Goal: Task Accomplishment & Management: Use online tool/utility

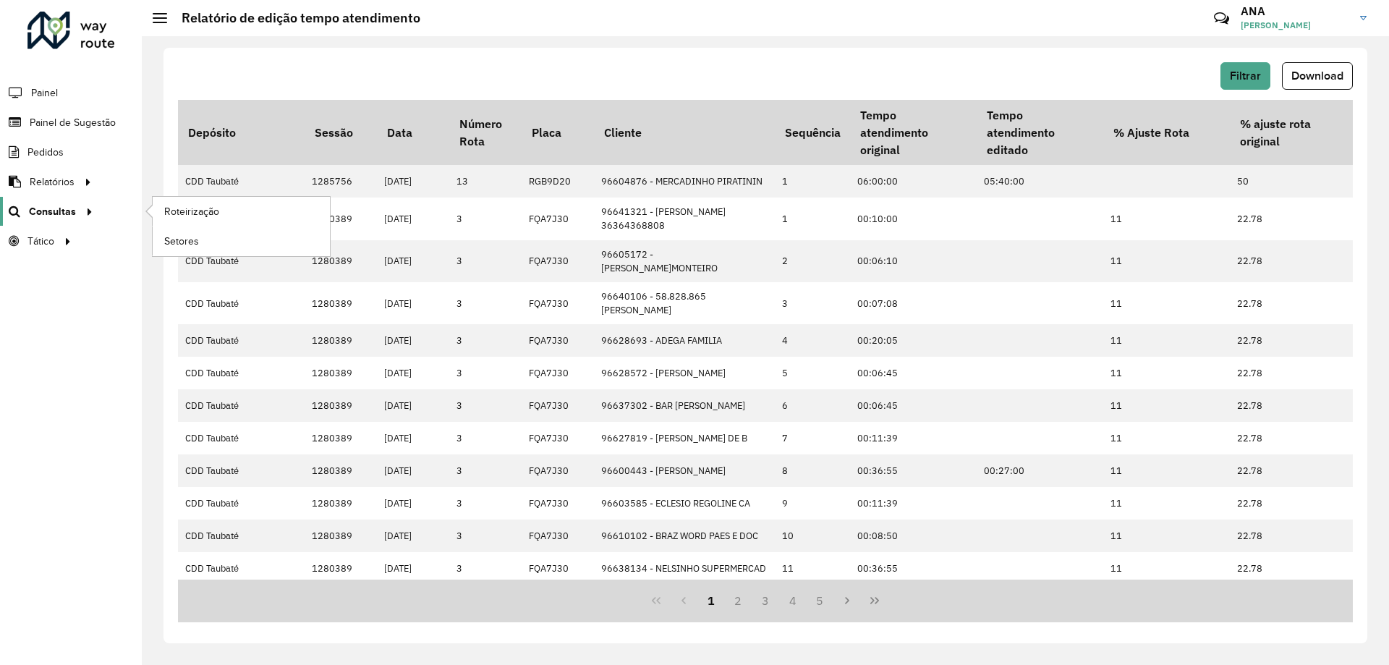
click at [42, 207] on span "Consultas" at bounding box center [52, 211] width 47 height 15
click at [200, 239] on link "Setores" at bounding box center [241, 240] width 177 height 29
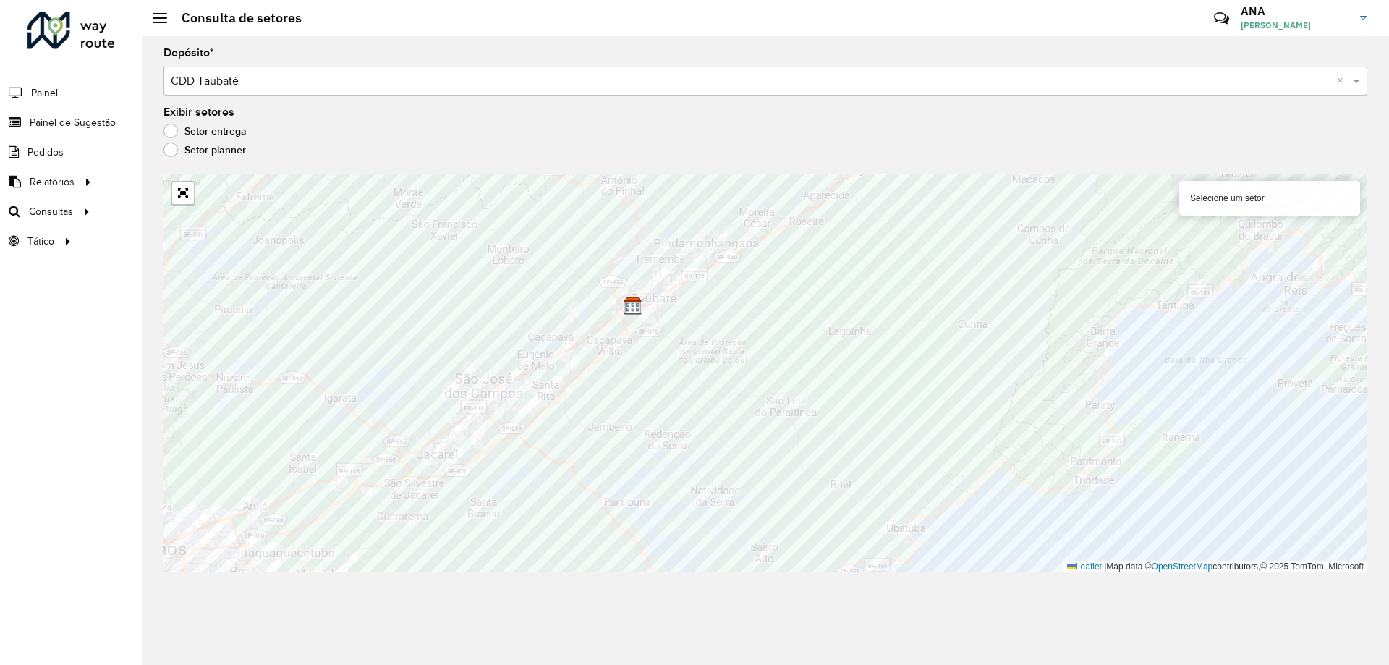
click at [1238, 200] on div "Selecione um setor" at bounding box center [1269, 198] width 181 height 35
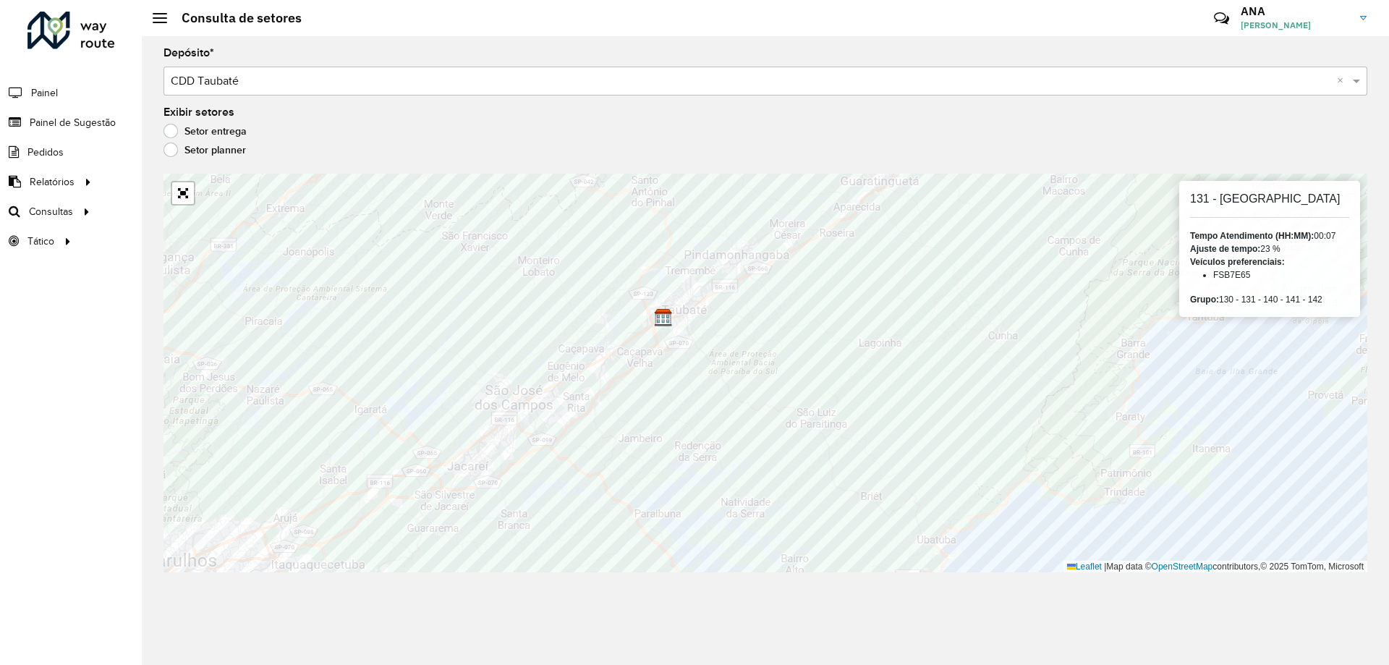
click at [179, 149] on label "Setor planner" at bounding box center [204, 149] width 82 height 14
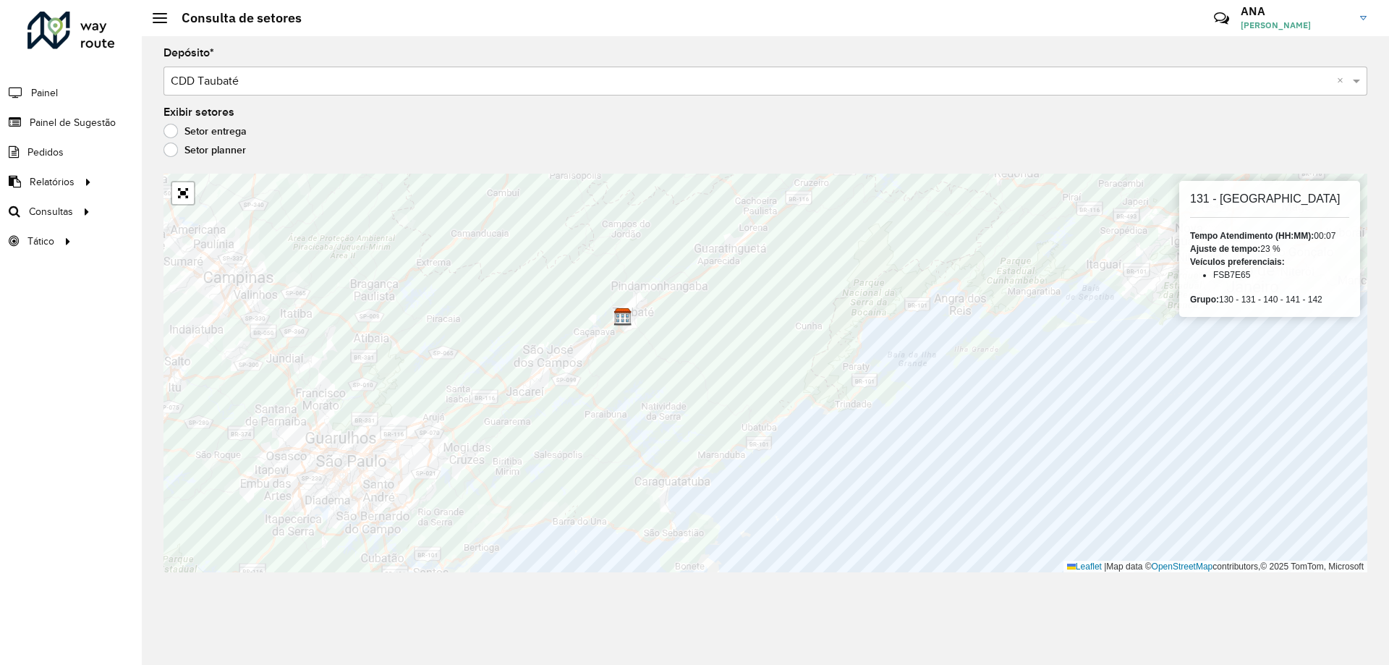
click at [175, 132] on label "Setor entrega" at bounding box center [204, 131] width 83 height 14
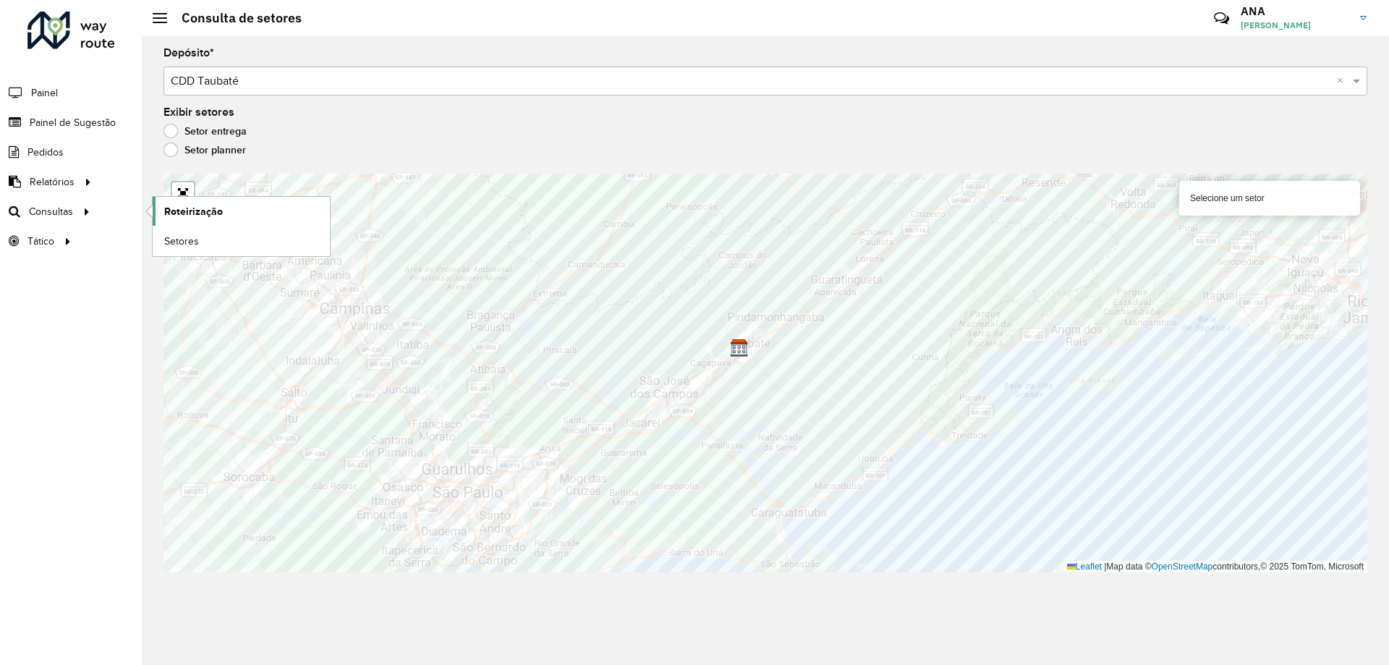
click at [207, 209] on span "Roteirização" at bounding box center [193, 211] width 59 height 15
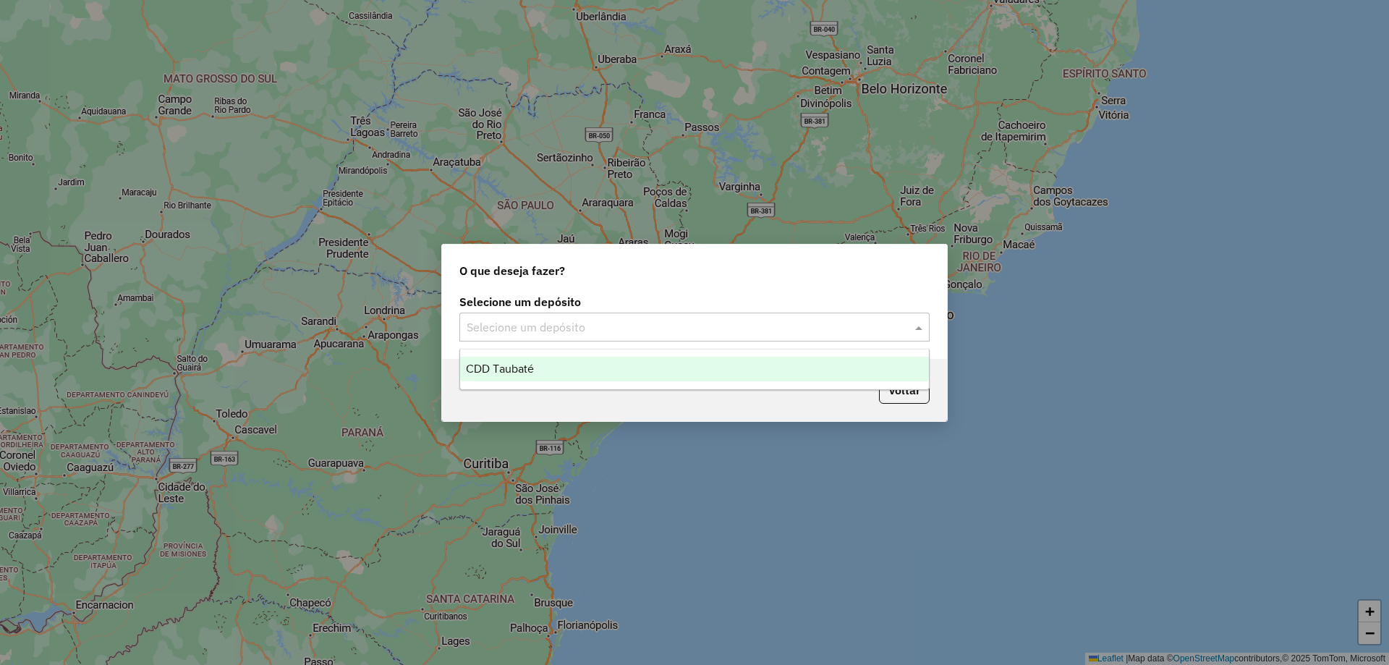
click at [655, 326] on input "text" at bounding box center [680, 327] width 427 height 17
click at [544, 365] on div "CDD Taubaté" at bounding box center [694, 369] width 469 height 25
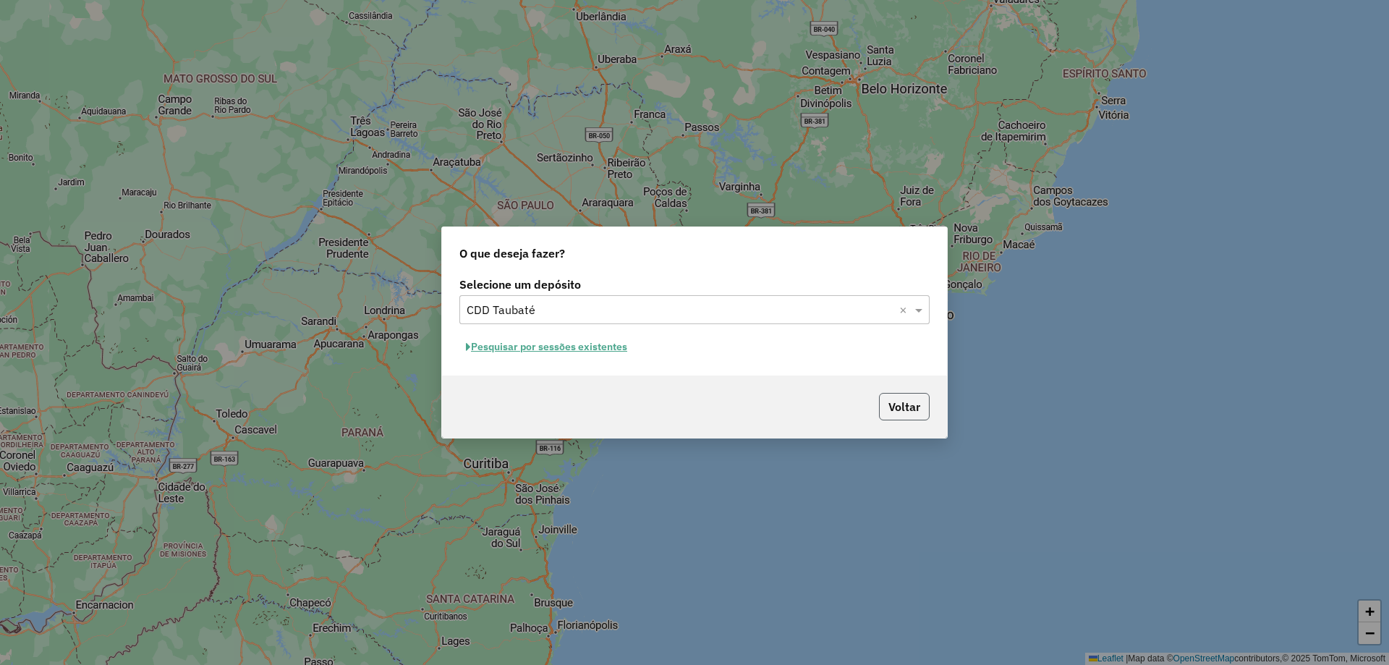
click at [914, 401] on button "Voltar" at bounding box center [904, 406] width 51 height 27
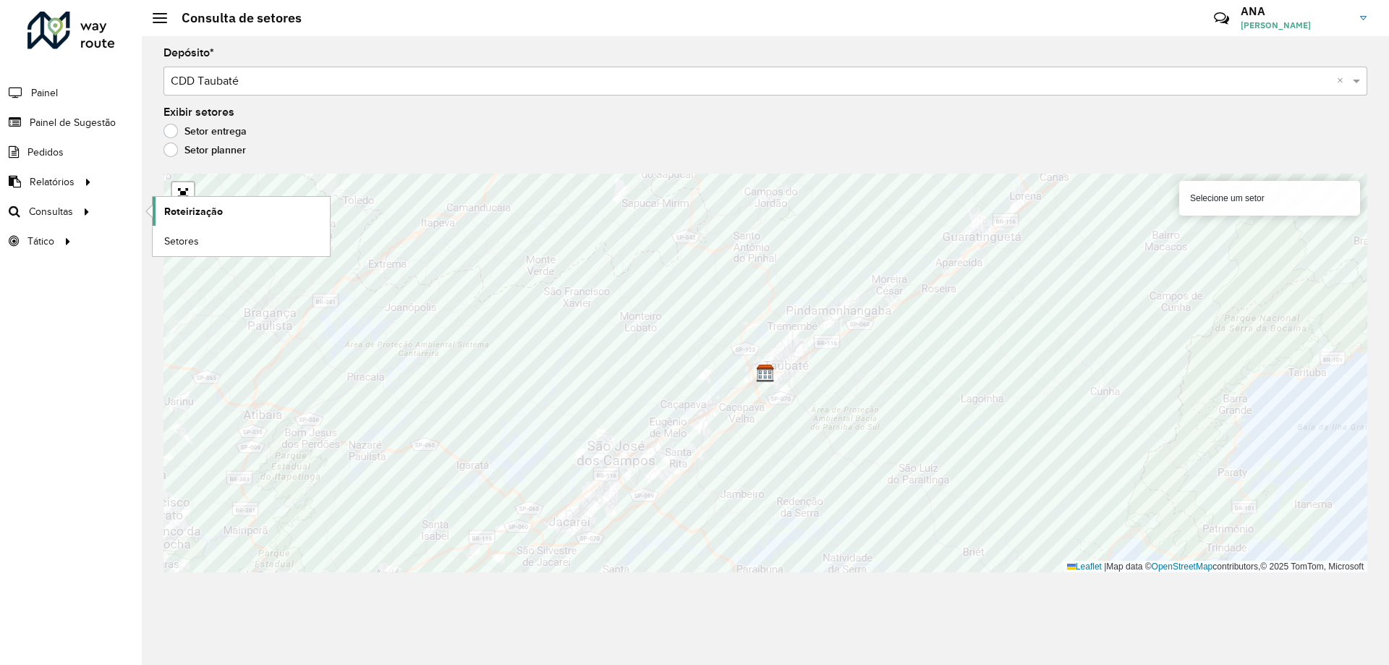
click at [223, 210] on link "Roteirização" at bounding box center [241, 211] width 177 height 29
click at [195, 240] on span "Setores" at bounding box center [181, 241] width 35 height 15
click at [1248, 213] on div "Selecione um setor" at bounding box center [1269, 198] width 181 height 35
click at [1250, 204] on div "Selecione um setor" at bounding box center [1269, 198] width 181 height 35
click at [1250, 194] on div "Selecione um setor" at bounding box center [1269, 198] width 181 height 35
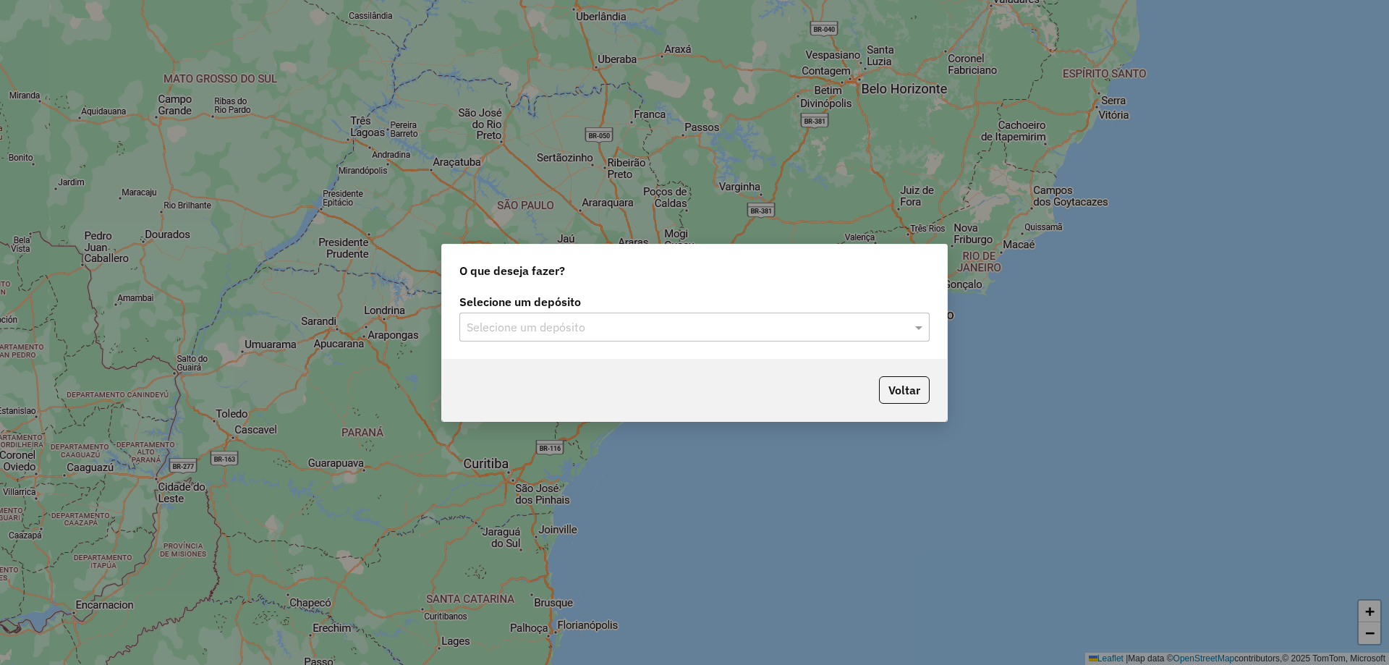
click at [652, 326] on input "text" at bounding box center [680, 327] width 427 height 17
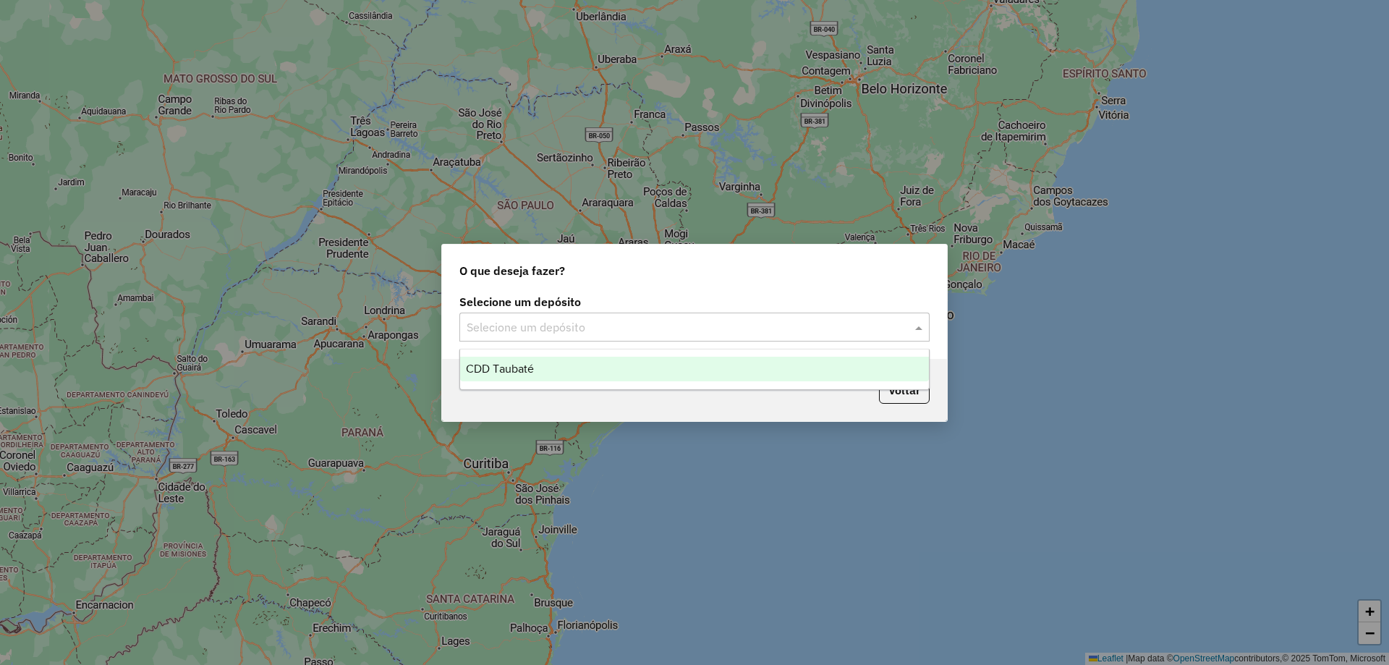
click at [618, 367] on div "CDD Taubaté" at bounding box center [694, 369] width 469 height 25
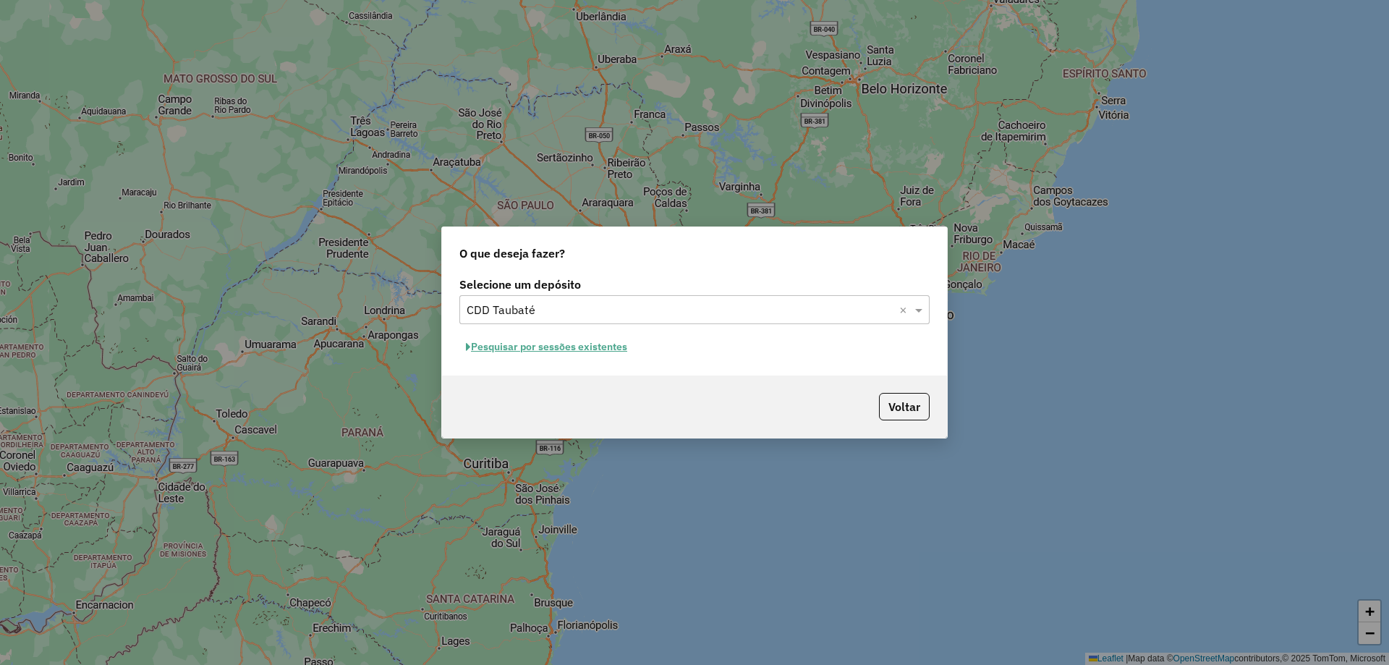
click at [591, 351] on button "Pesquisar por sessões existentes" at bounding box center [546, 347] width 174 height 22
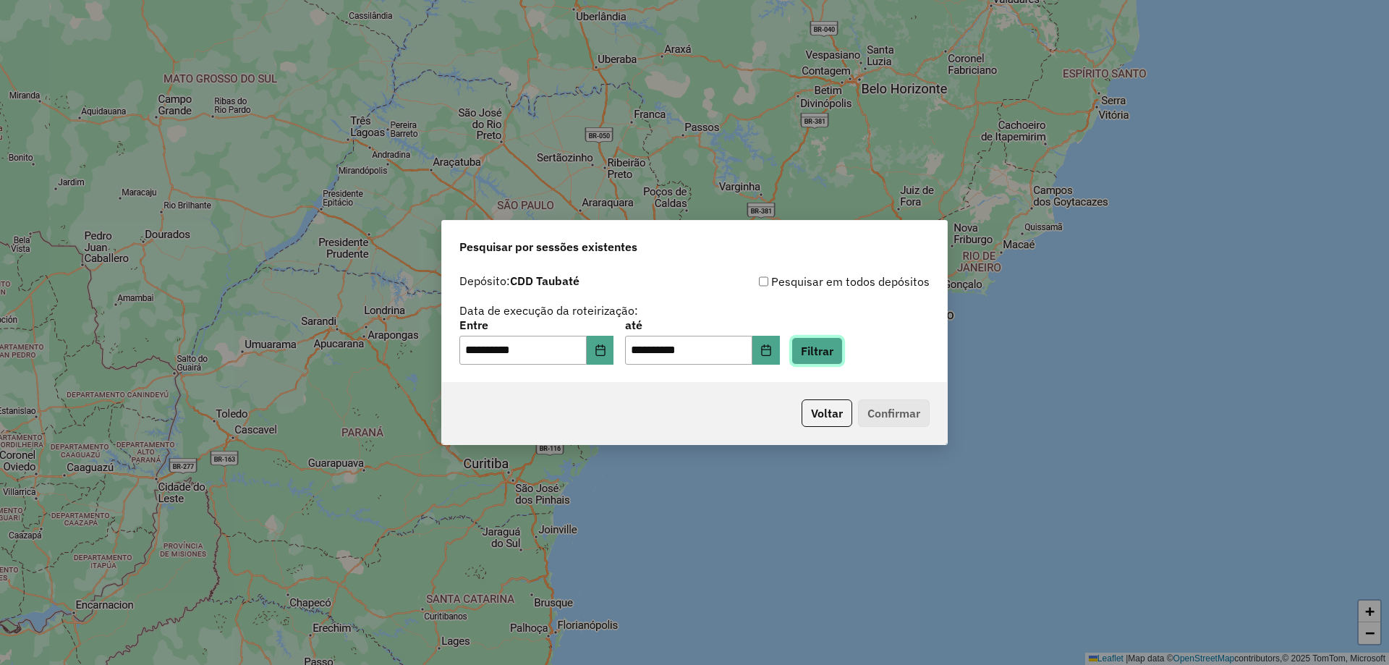
click at [838, 357] on button "Filtrar" at bounding box center [816, 350] width 51 height 27
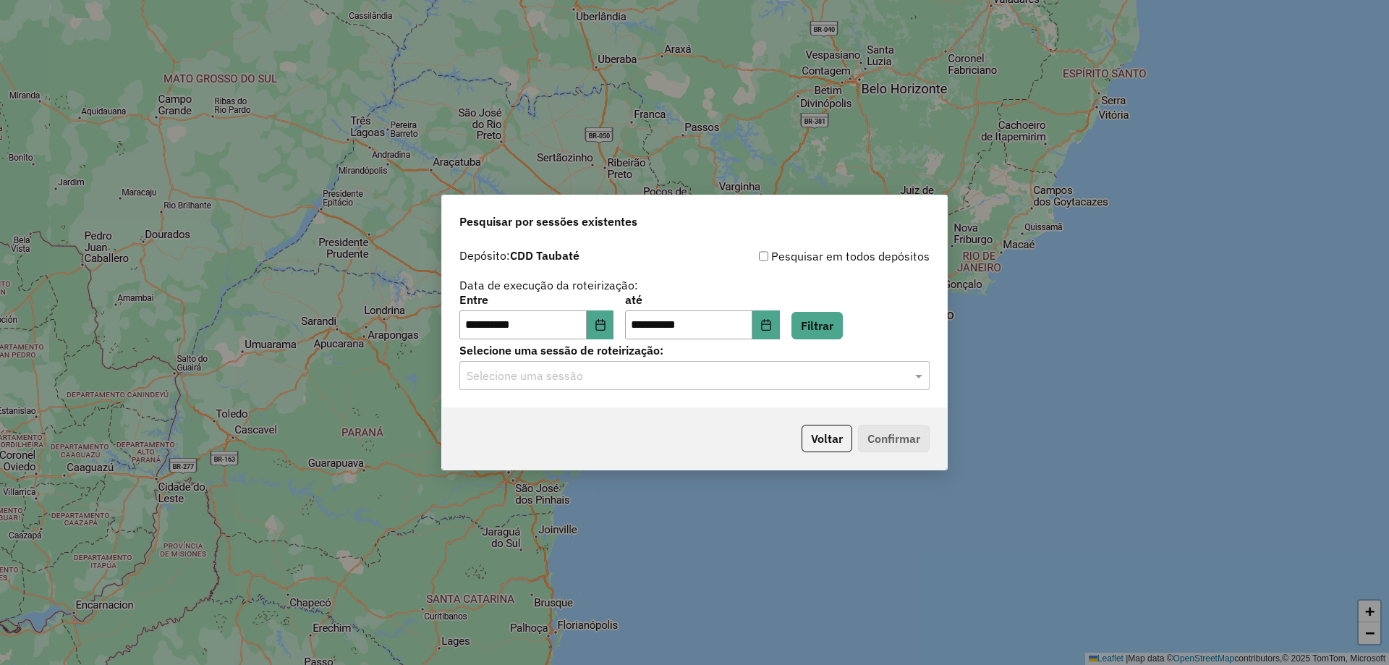
click at [882, 435] on p-footer "Voltar Confirmar" at bounding box center [863, 438] width 134 height 27
click at [847, 367] on input "text" at bounding box center [680, 375] width 427 height 17
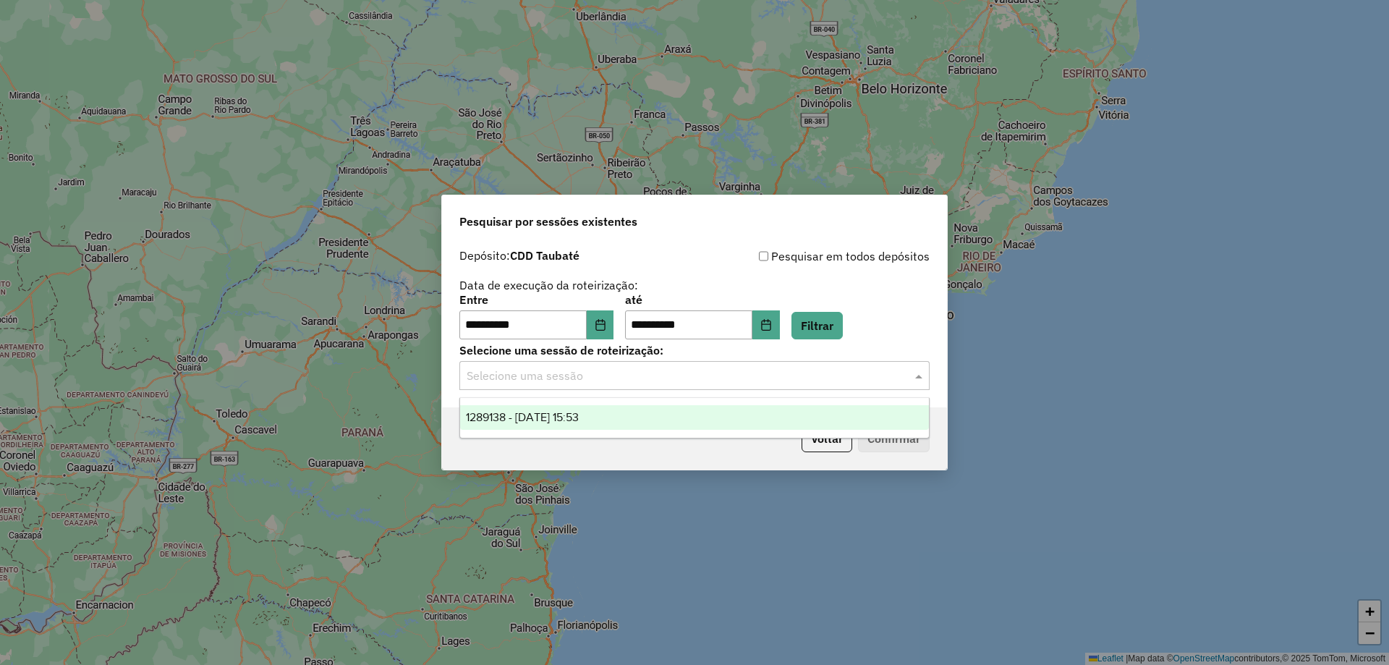
click at [797, 405] on div "1289138 - 06/10/2025 15:53" at bounding box center [694, 417] width 469 height 25
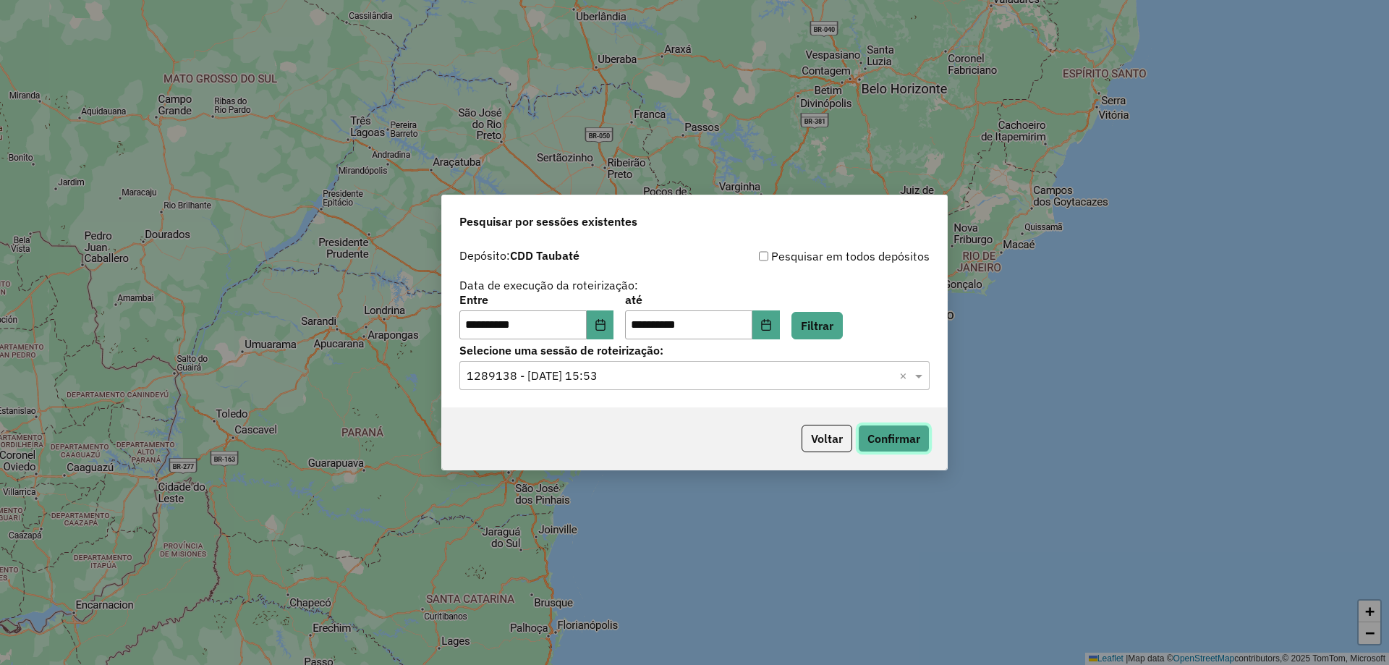
click at [867, 432] on button "Confirmar" at bounding box center [894, 438] width 72 height 27
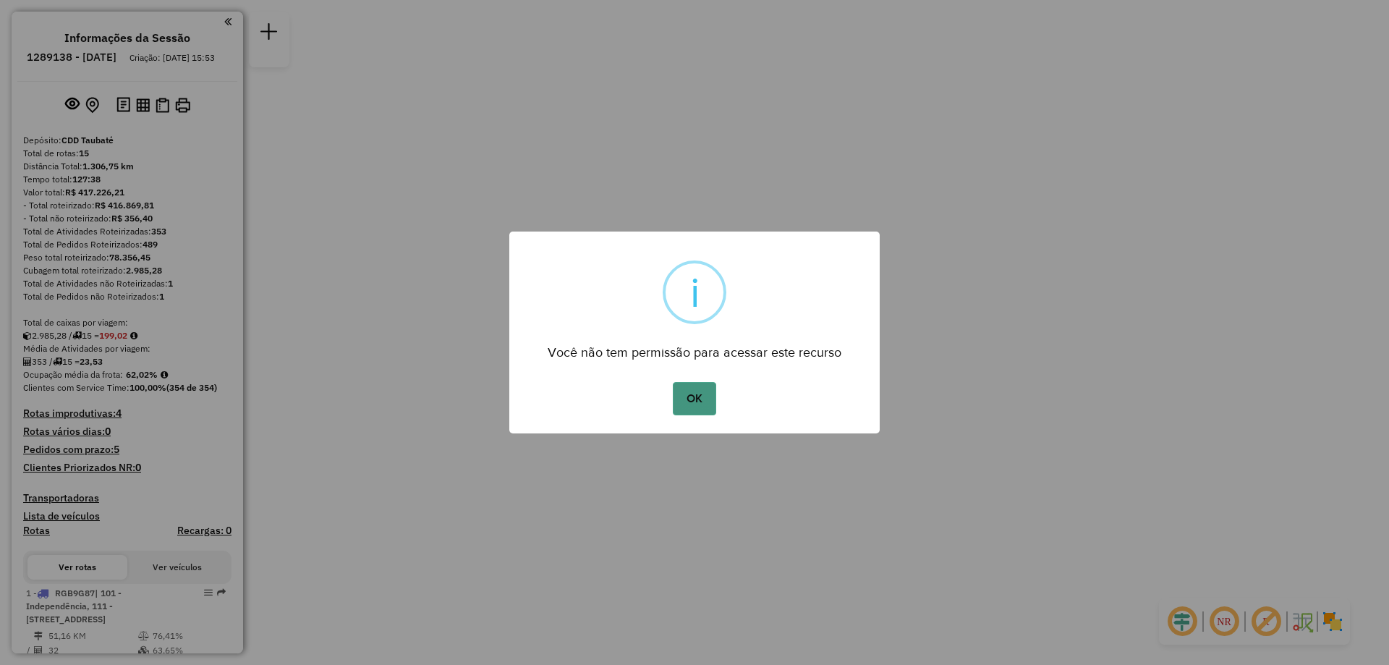
click at [702, 404] on button "OK" at bounding box center [694, 398] width 43 height 33
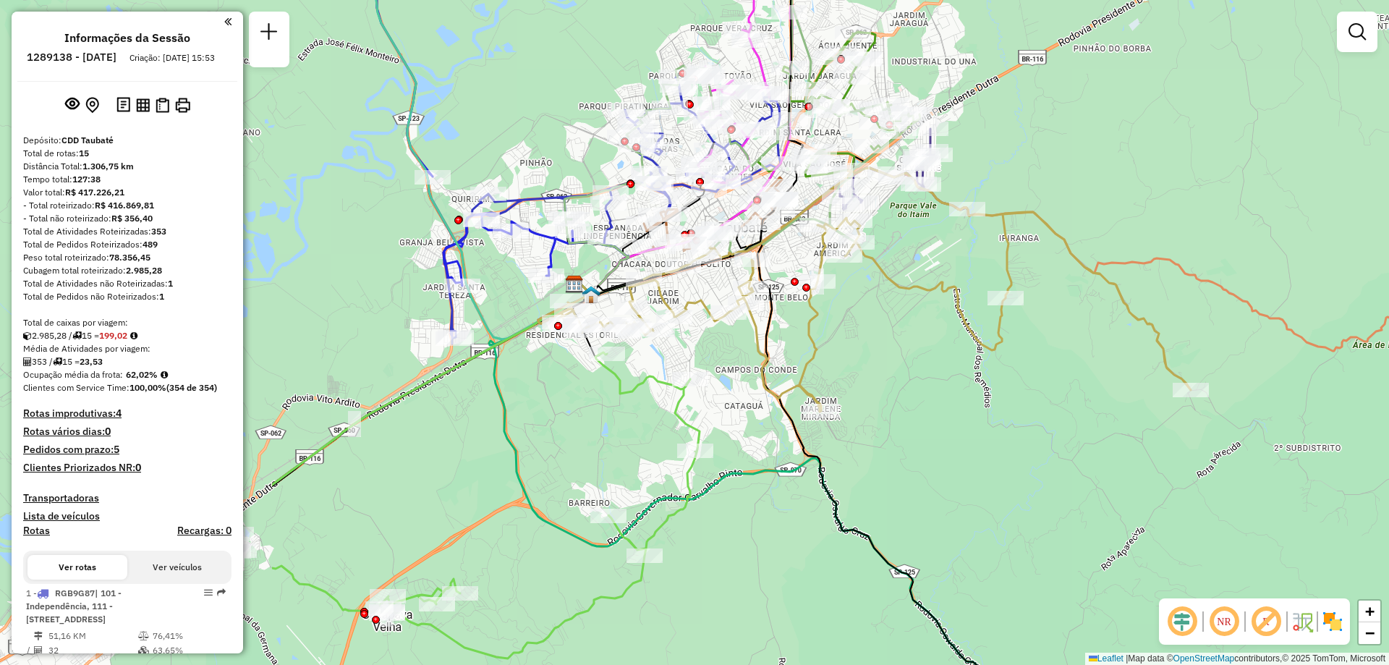
drag, startPoint x: 589, startPoint y: 354, endPoint x: 1000, endPoint y: 366, distance: 411.0
click at [1000, 366] on div "Janela de atendimento Grade de atendimento Capacidade Transportadoras Veículos …" at bounding box center [694, 332] width 1389 height 665
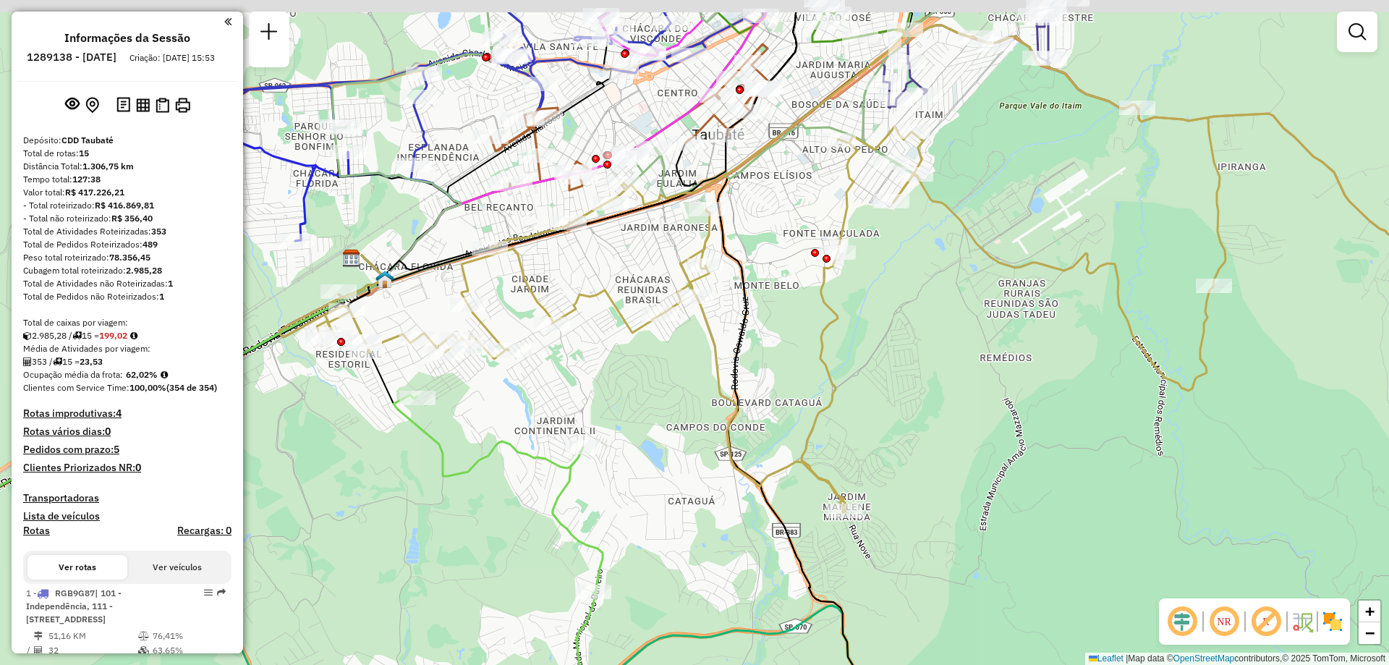
drag, startPoint x: 807, startPoint y: 281, endPoint x: 800, endPoint y: 357, distance: 76.3
click at [800, 357] on div "Janela de atendimento Grade de atendimento Capacidade Transportadoras Veículos …" at bounding box center [694, 332] width 1389 height 665
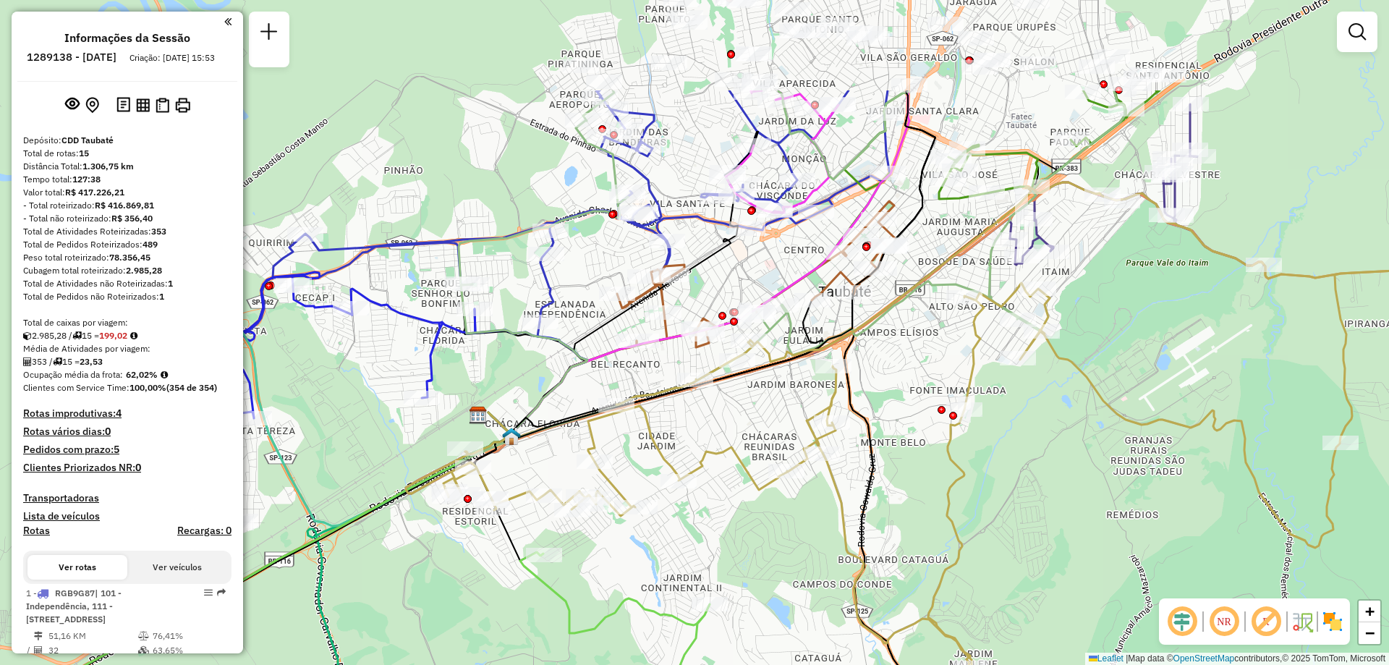
drag, startPoint x: 809, startPoint y: 352, endPoint x: 936, endPoint y: 509, distance: 201.6
click at [936, 509] on div "Janela de atendimento Grade de atendimento Capacidade Transportadoras Veículos …" at bounding box center [694, 332] width 1389 height 665
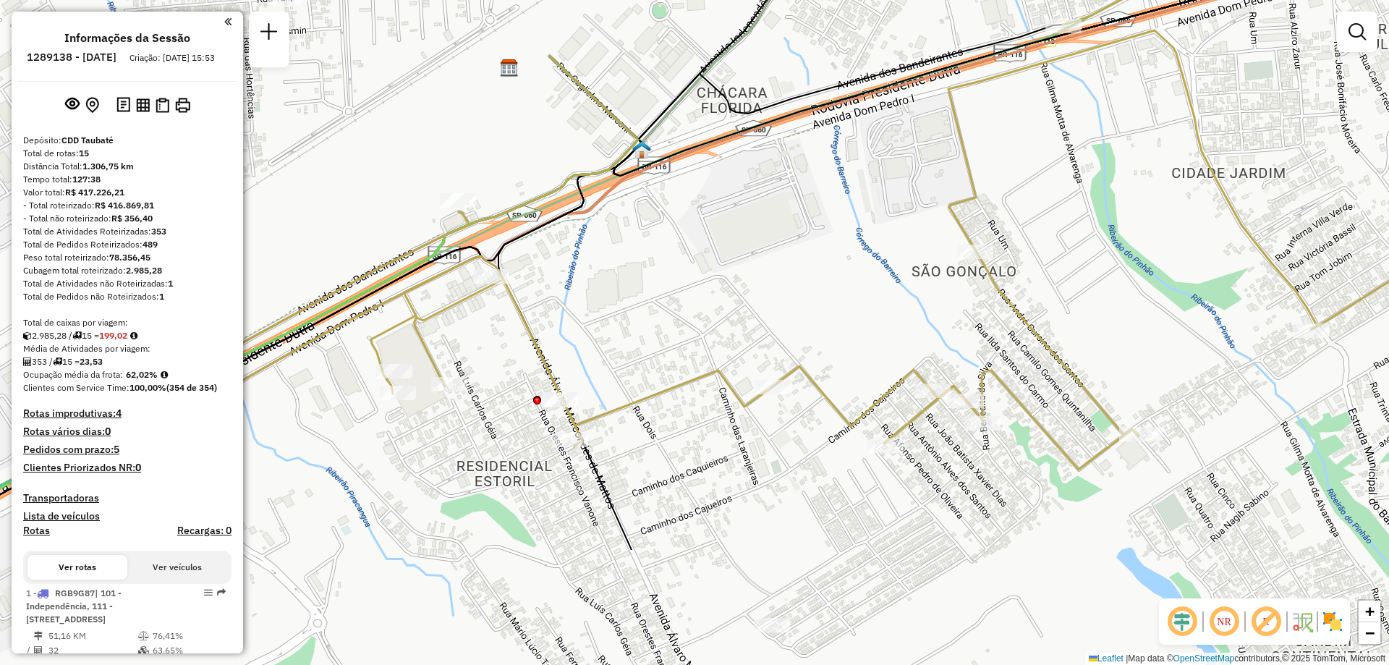
drag, startPoint x: 556, startPoint y: 493, endPoint x: 648, endPoint y: 311, distance: 204.4
click at [648, 311] on div "Janela de atendimento Grade de atendimento Capacidade Transportadoras Veículos …" at bounding box center [694, 332] width 1389 height 665
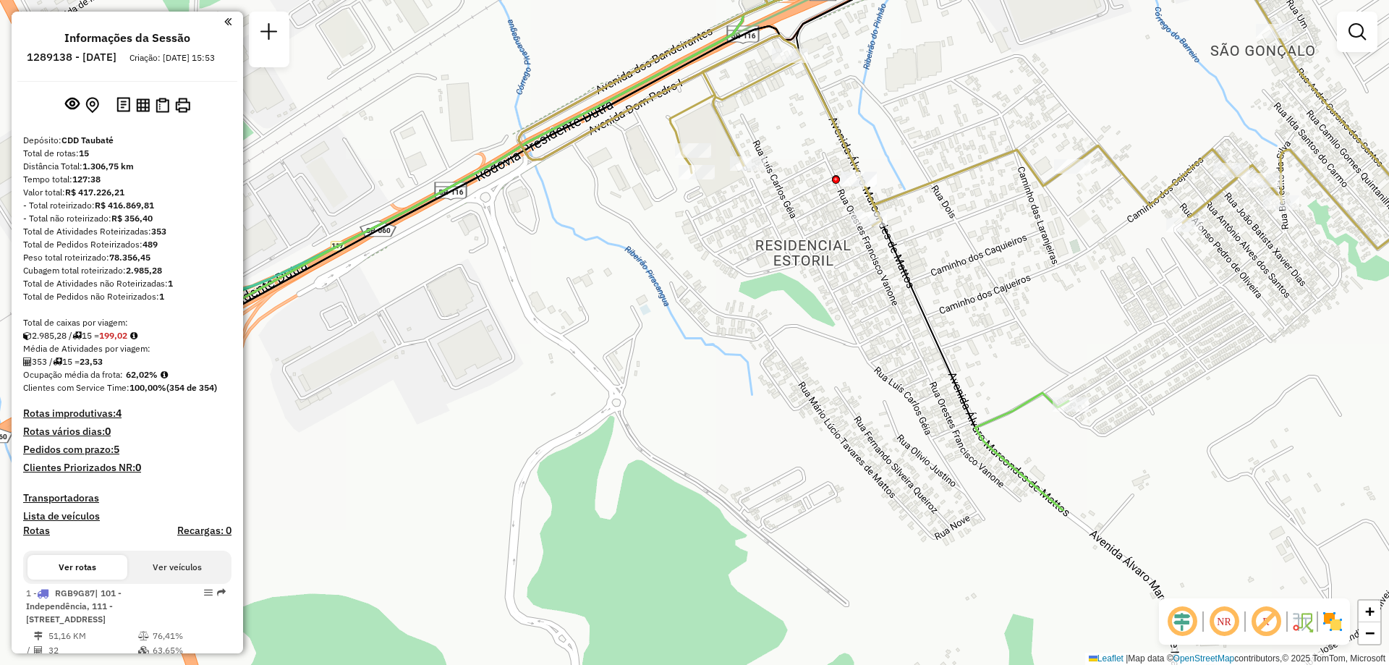
drag, startPoint x: 665, startPoint y: 342, endPoint x: 966, endPoint y: 118, distance: 375.3
click at [966, 118] on div "Janela de atendimento Grade de atendimento Capacidade Transportadoras Veículos …" at bounding box center [694, 332] width 1389 height 665
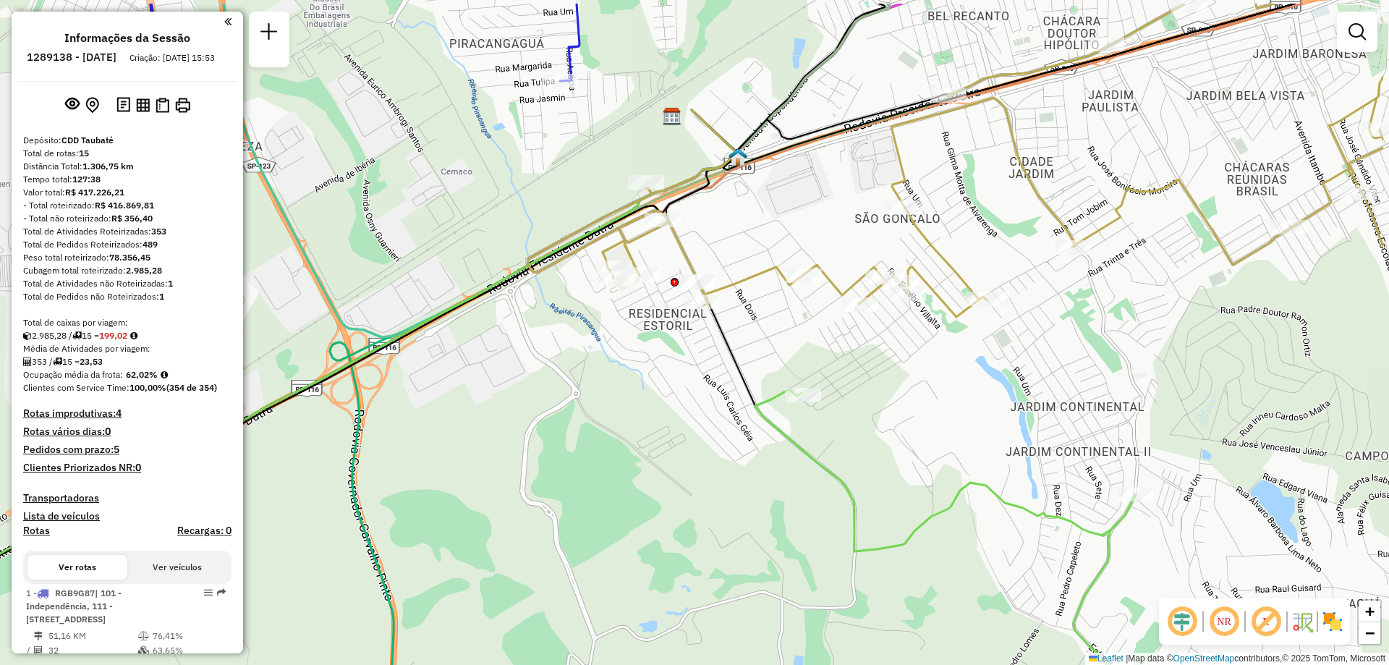
drag, startPoint x: 816, startPoint y: 296, endPoint x: 672, endPoint y: 365, distance: 159.8
click at [672, 365] on div "Janela de atendimento Grade de atendimento Capacidade Transportadoras Veículos …" at bounding box center [694, 332] width 1389 height 665
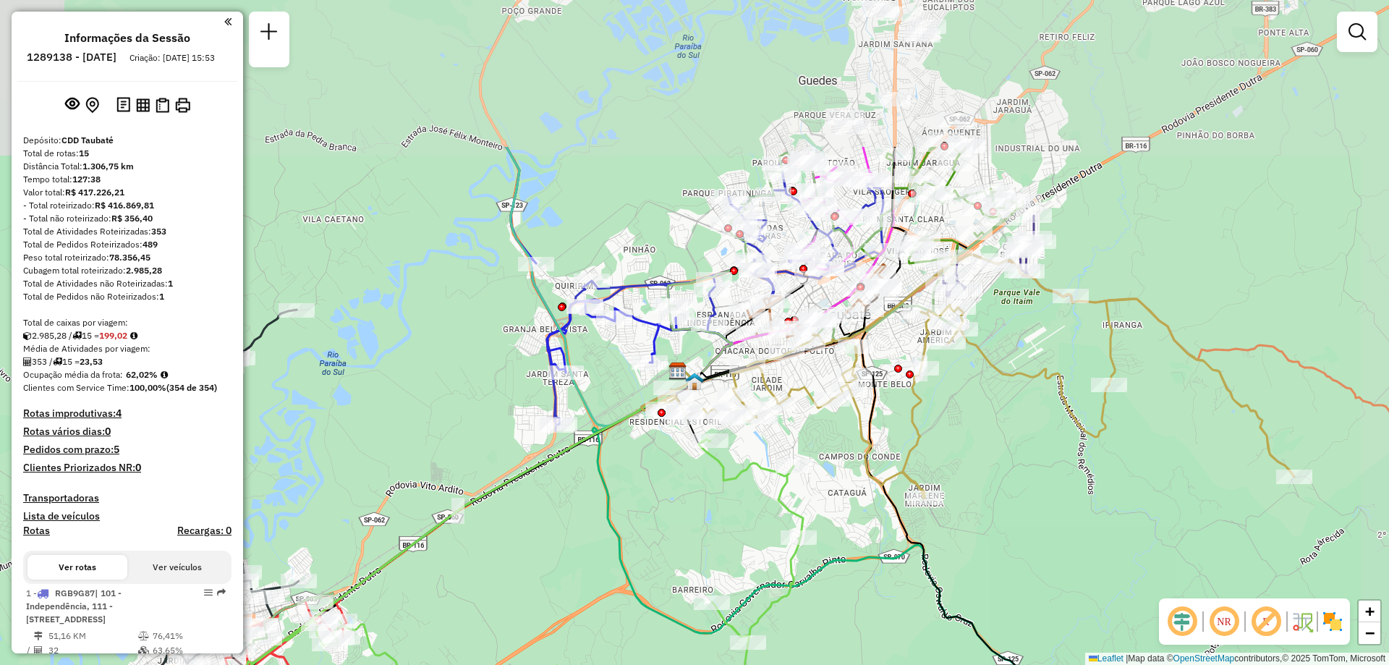
drag, startPoint x: 732, startPoint y: 418, endPoint x: 715, endPoint y: 493, distance: 76.3
click at [715, 493] on div "Janela de atendimento Grade de atendimento Capacidade Transportadoras Veículos …" at bounding box center [694, 332] width 1389 height 665
